Goal: Information Seeking & Learning: Learn about a topic

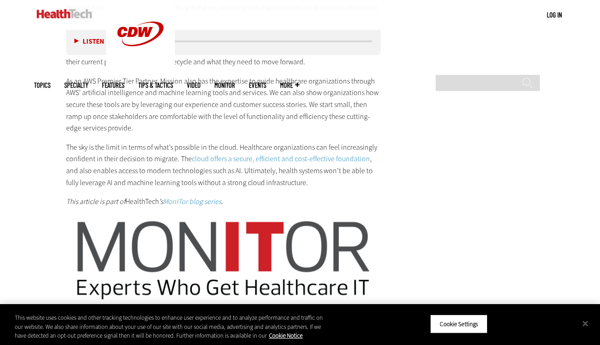
scroll to position [1485, 0]
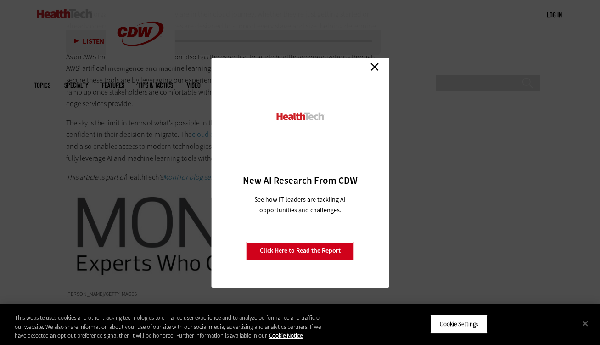
click at [377, 65] on link "Close" at bounding box center [375, 67] width 14 height 14
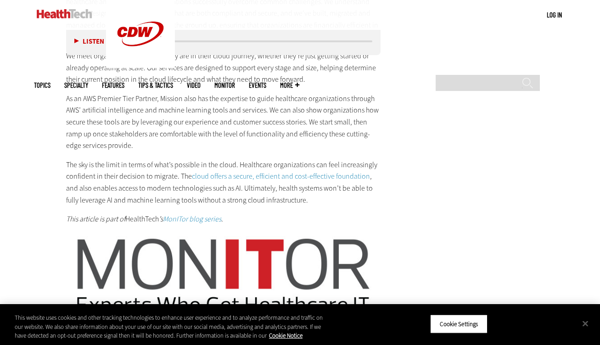
scroll to position [928, 0]
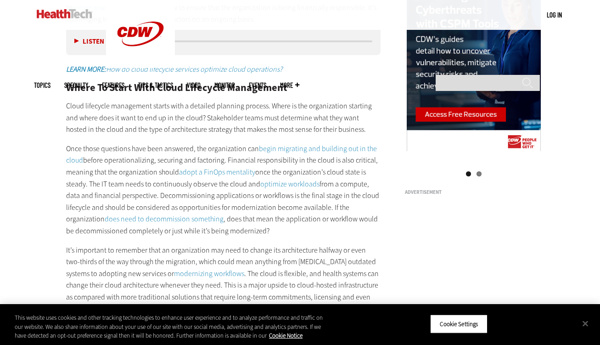
click at [236, 171] on link "adopt a FinOps mentality" at bounding box center [217, 172] width 76 height 10
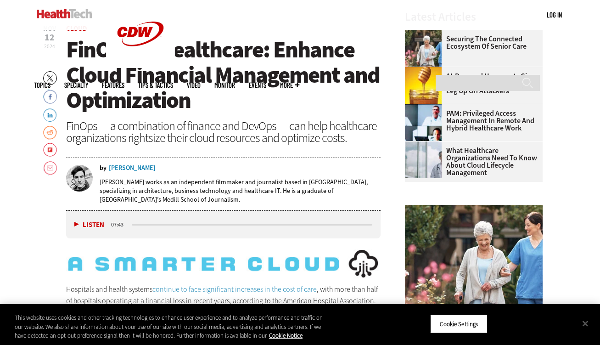
scroll to position [309, 0]
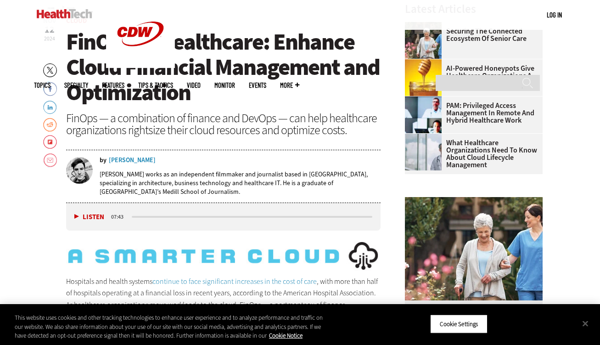
click at [122, 162] on div "Nathan Eddy" at bounding box center [132, 160] width 47 height 6
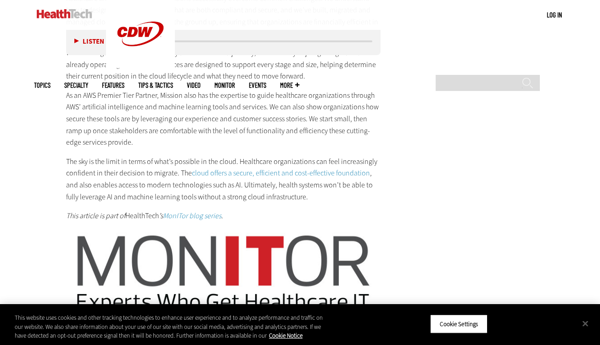
scroll to position [1448, 0]
